Goal: Communication & Community: Answer question/provide support

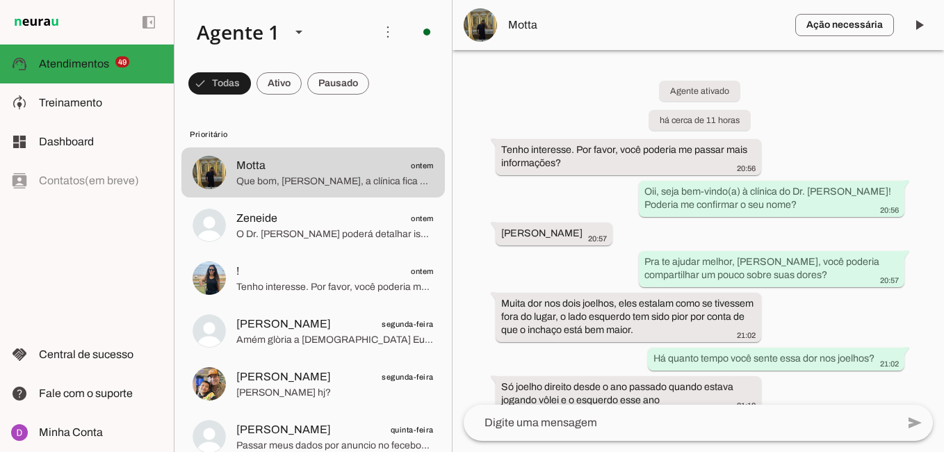
scroll to position [672, 0]
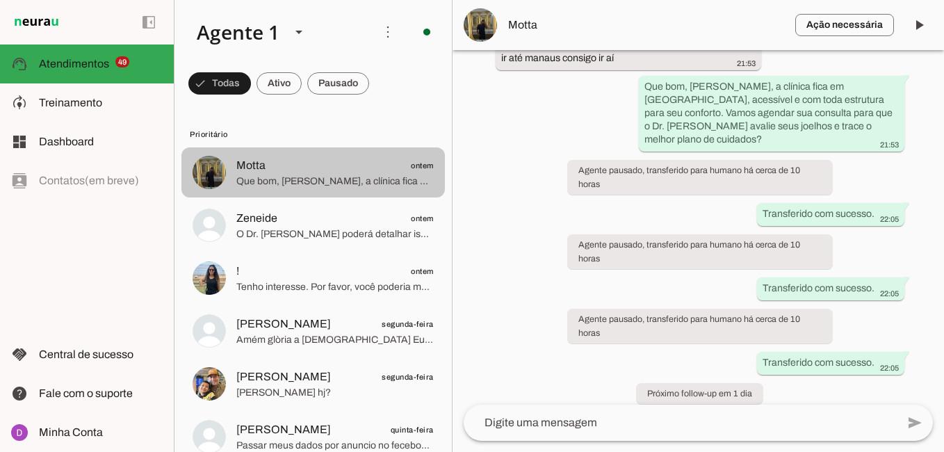
click at [298, 182] on span "Que bom, [PERSON_NAME], a clínica fica em [GEOGRAPHIC_DATA], acessível e com to…" at bounding box center [334, 182] width 197 height 14
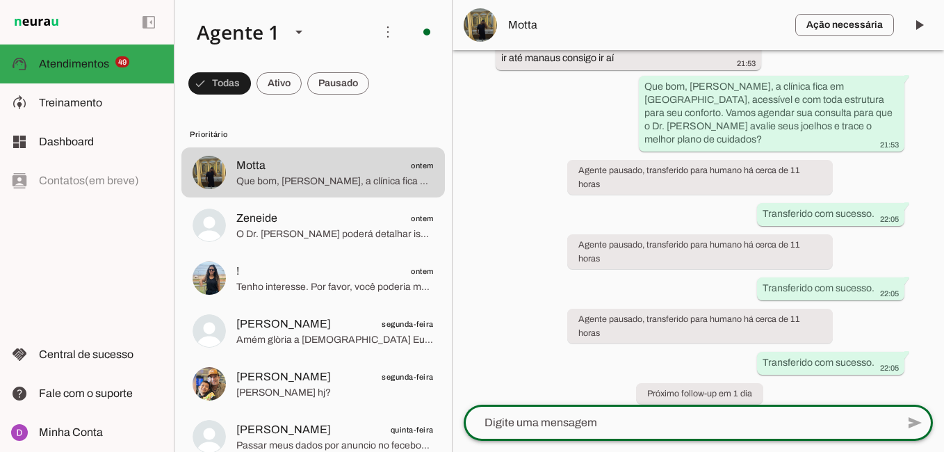
click at [577, 423] on textarea at bounding box center [680, 422] width 433 height 17
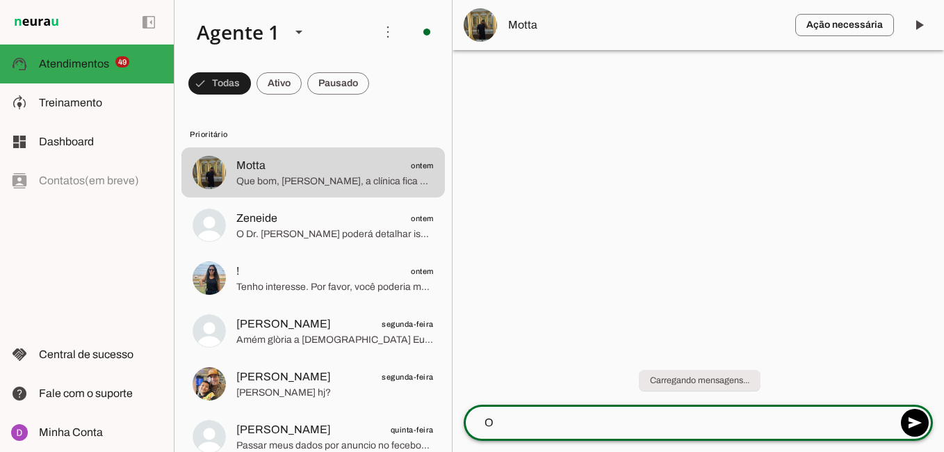
scroll to position [0, 0]
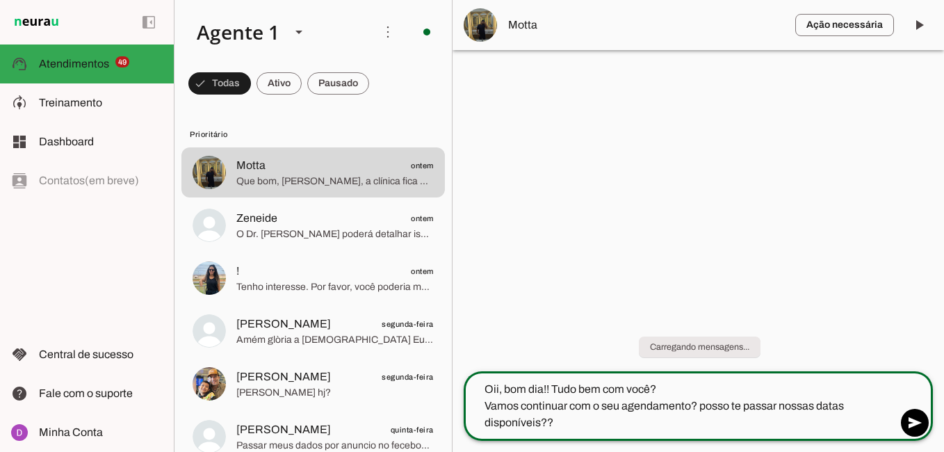
type textarea "Oii, bom dia!! Tudo bem com você? Vamos continuar com o seu agendamento? posso …"
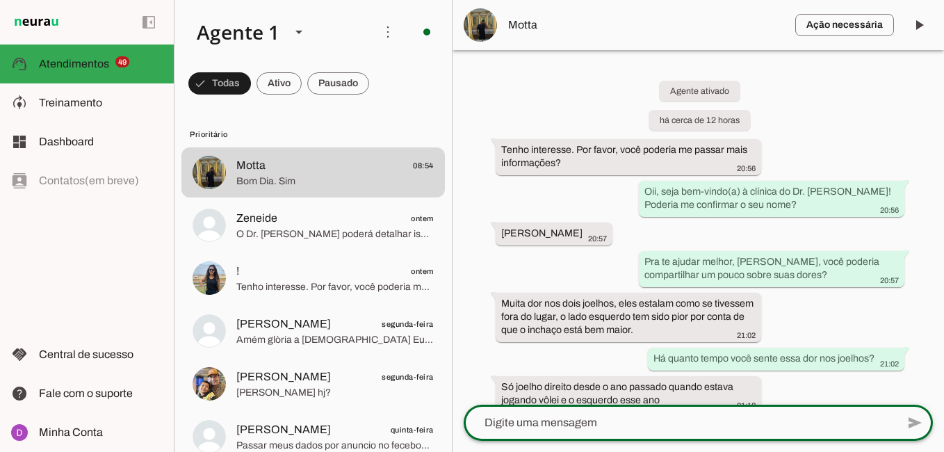
scroll to position [787, 0]
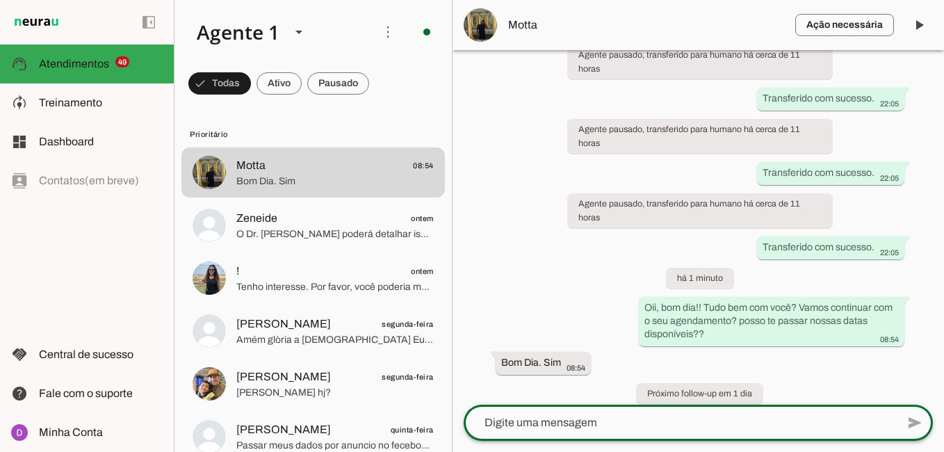
click at [581, 421] on textarea at bounding box center [680, 422] width 433 height 17
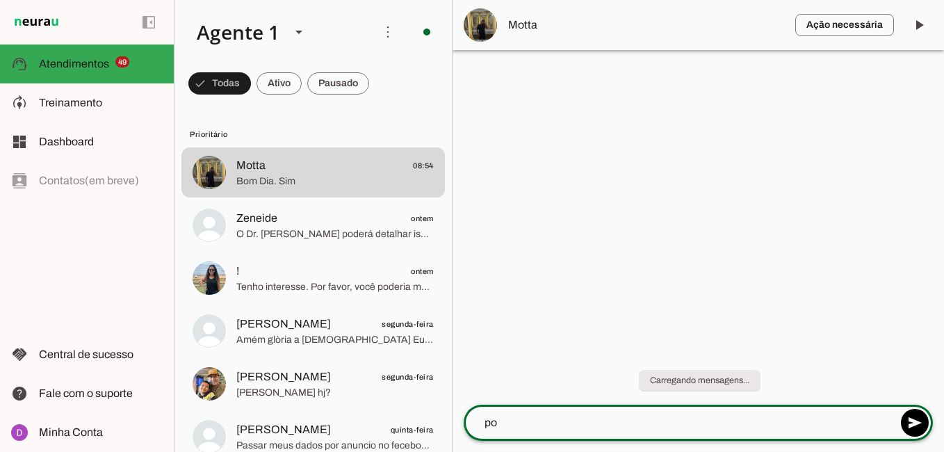
scroll to position [0, 0]
type textarea "p"
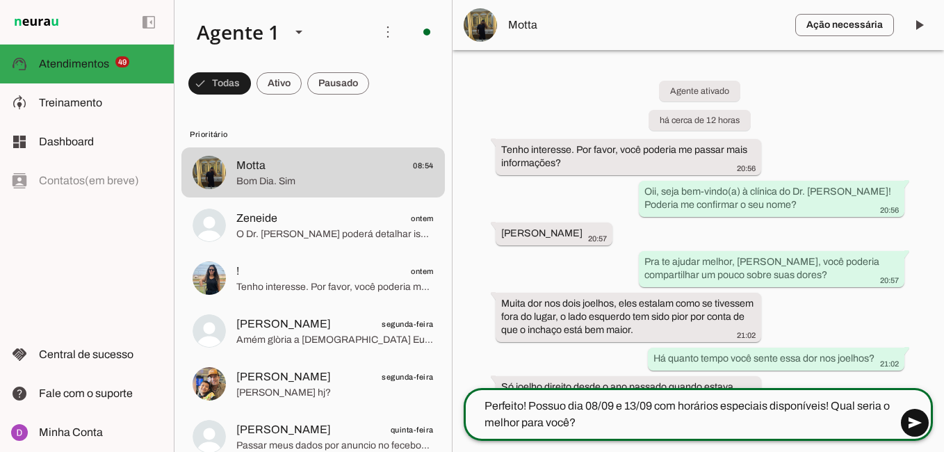
type textarea "Perfeito! Possuo dia 08/09 e 13/09 com horários especiais disponíveis! Qual ser…"
type md-outlined-text-field "Perfeito! Possuo dia 08/09 e 13/09 com horários especiais disponíveis! Qual ser…"
click at [910, 419] on span at bounding box center [914, 422] width 33 height 33
